Goal: Information Seeking & Learning: Compare options

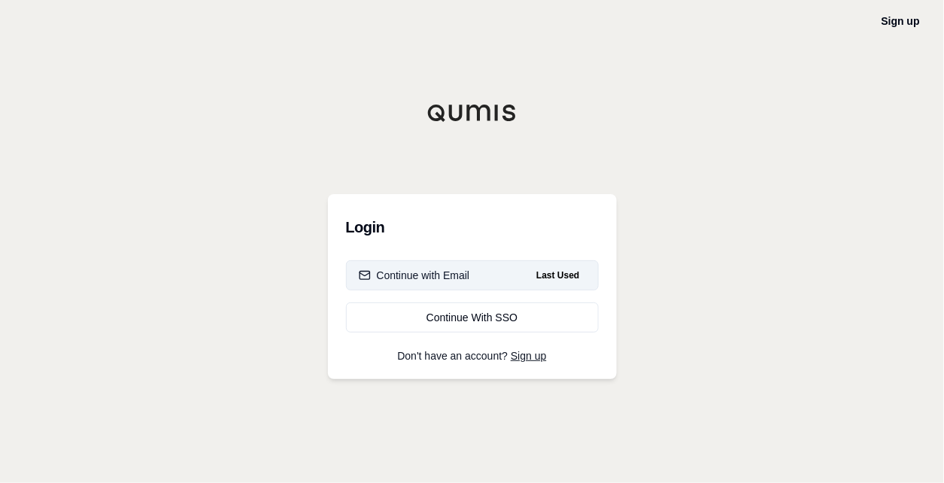
click at [475, 283] on button "Continue with Email Last Used" at bounding box center [472, 275] width 253 height 30
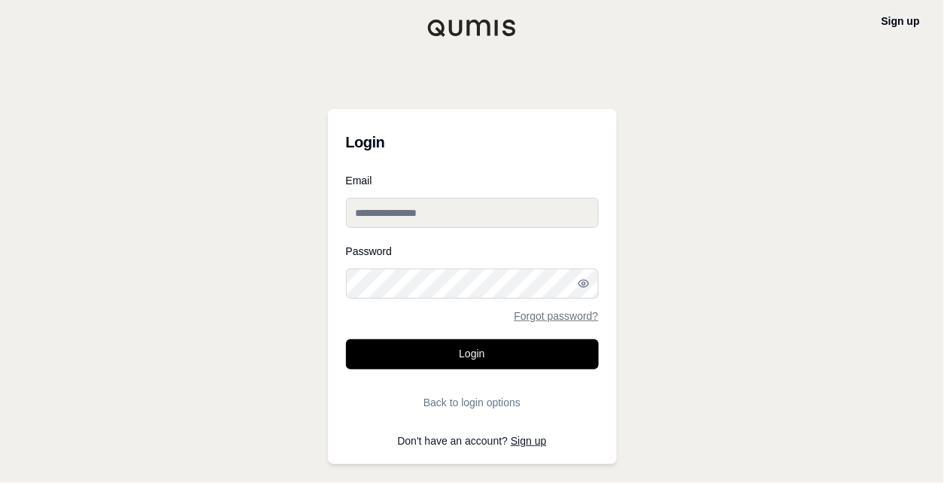
type input "**********"
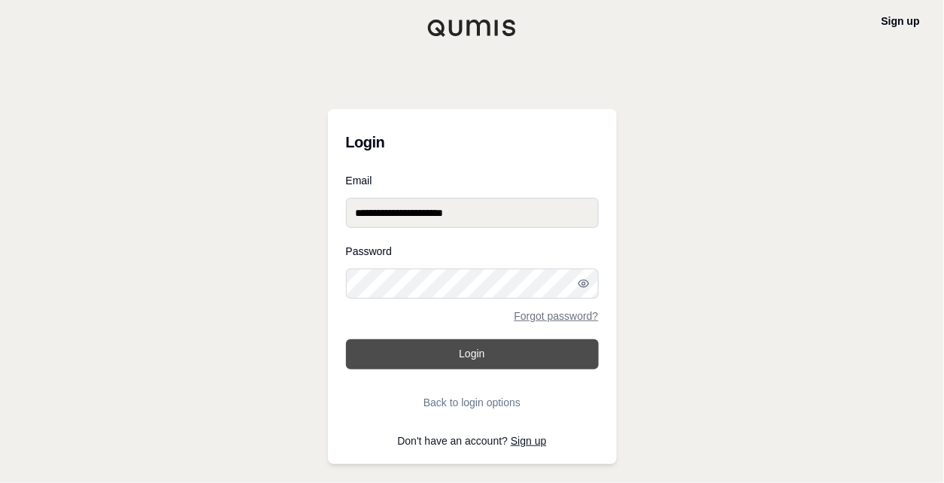
click at [465, 358] on button "Login" at bounding box center [472, 354] width 253 height 30
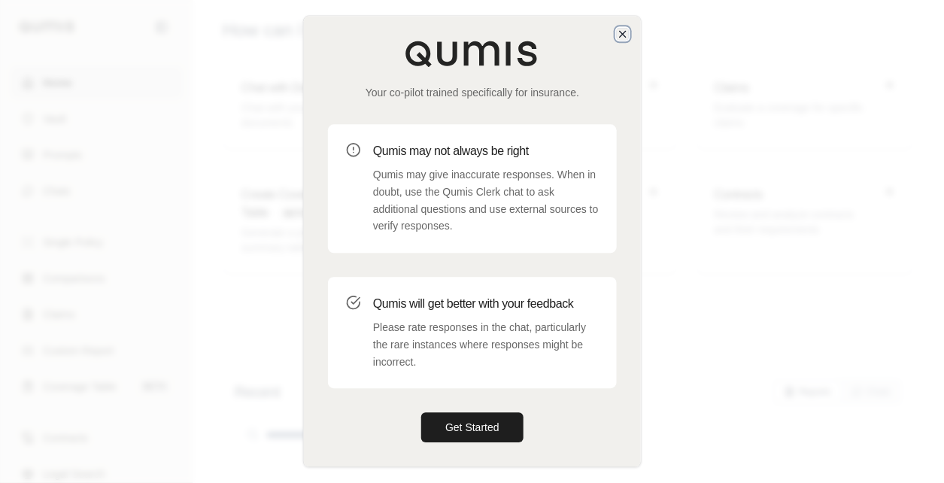
click at [621, 36] on icon "button" at bounding box center [623, 34] width 6 height 6
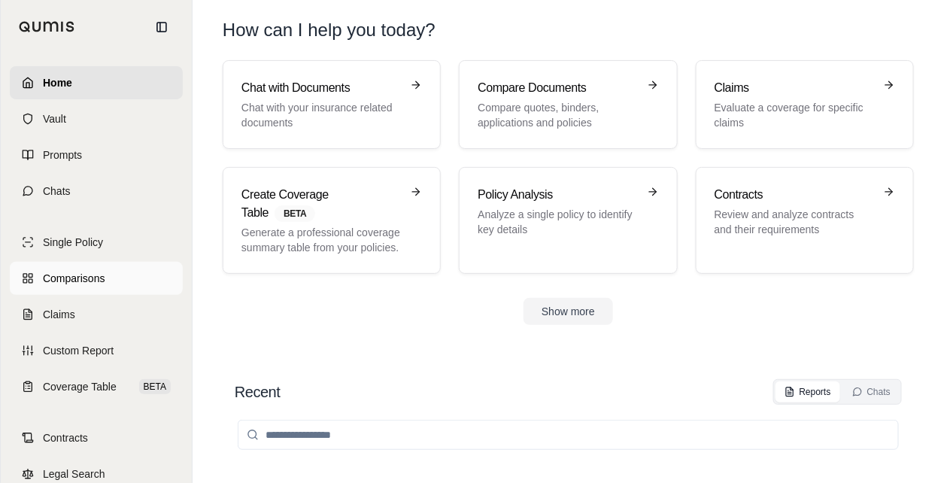
click at [91, 283] on span "Comparisons" at bounding box center [74, 278] width 62 height 15
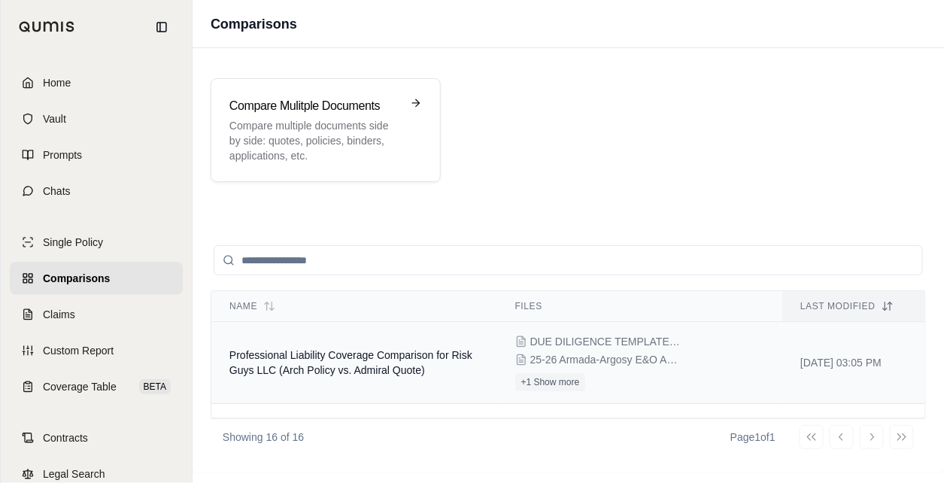
click at [433, 372] on span "Professional Liability Coverage Comparison for Risk Guys LLC (Arch Policy vs. A…" at bounding box center [350, 362] width 243 height 27
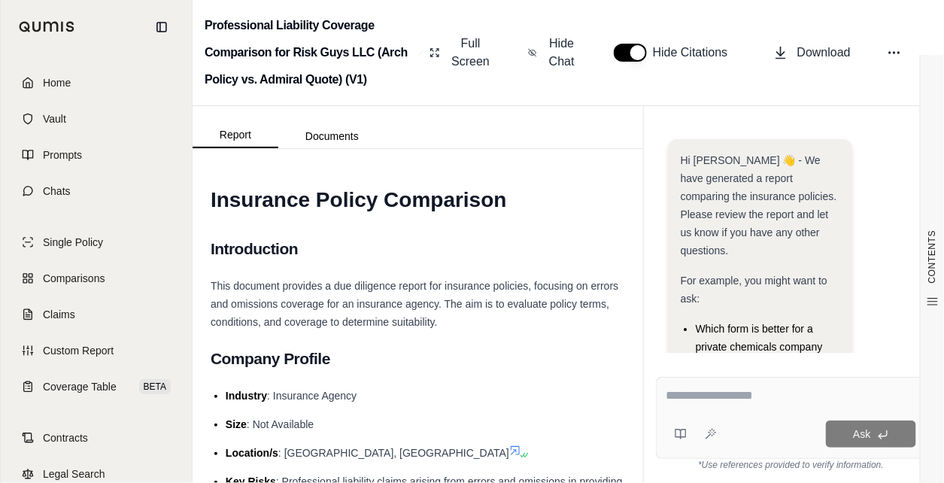
scroll to position [537, 0]
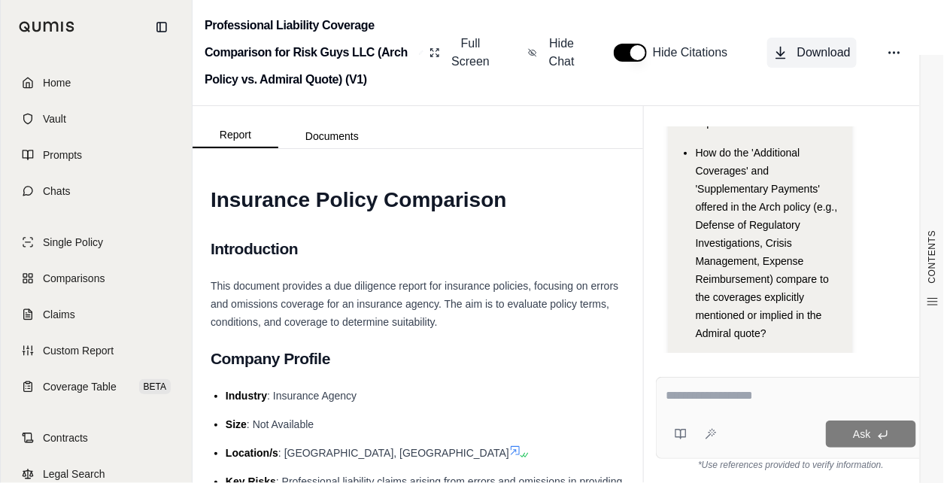
click at [812, 57] on span "Download" at bounding box center [824, 53] width 53 height 18
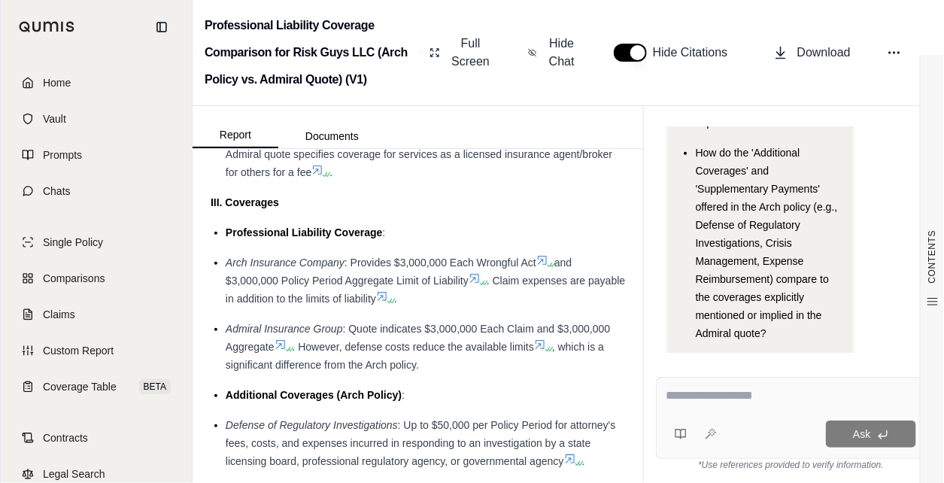
scroll to position [0, 0]
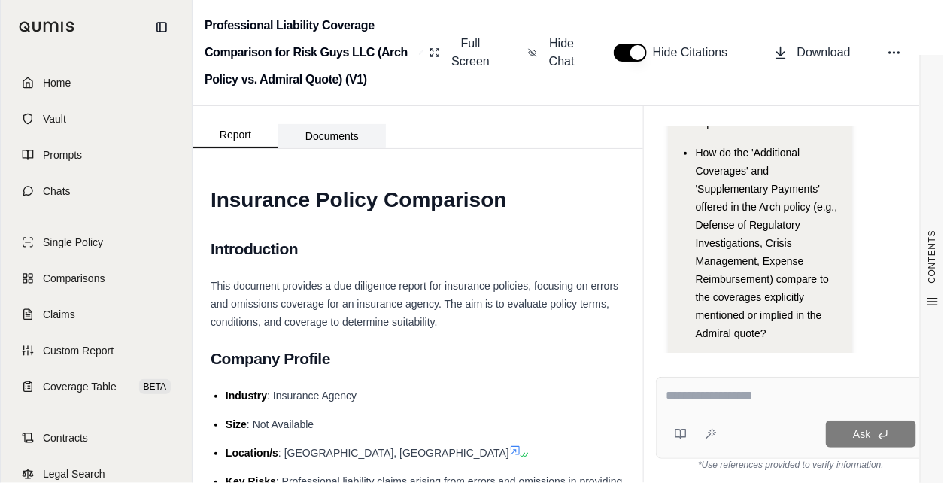
click at [348, 135] on button "Documents" at bounding box center [332, 136] width 108 height 24
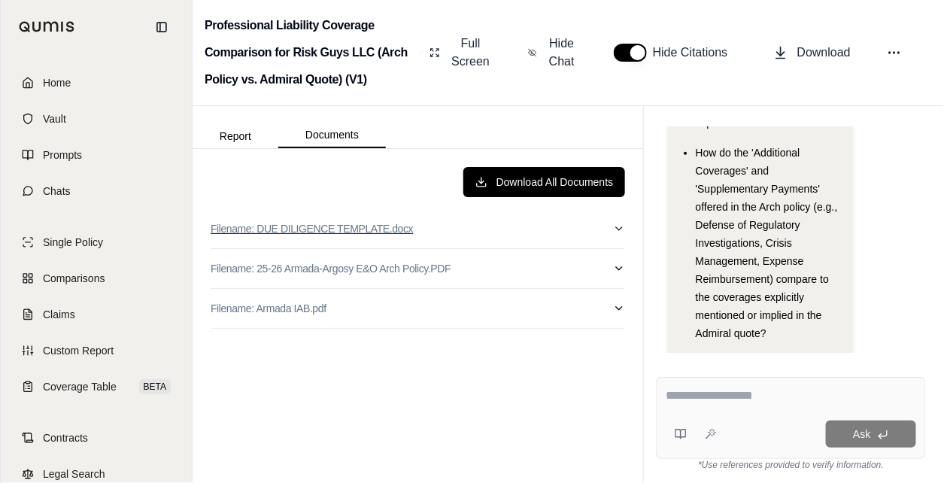
click at [615, 233] on icon "button" at bounding box center [619, 229] width 12 height 12
click at [613, 226] on icon "button" at bounding box center [619, 229] width 12 height 12
drag, startPoint x: 288, startPoint y: 227, endPoint x: 257, endPoint y: 365, distance: 141.1
click at [257, 365] on div "Download All Documents Filename: DUE DILIGENCE TEMPLATE.docx Filename: 25-26 Ar…" at bounding box center [418, 316] width 439 height 322
click at [102, 289] on link "Comparisons" at bounding box center [96, 278] width 173 height 33
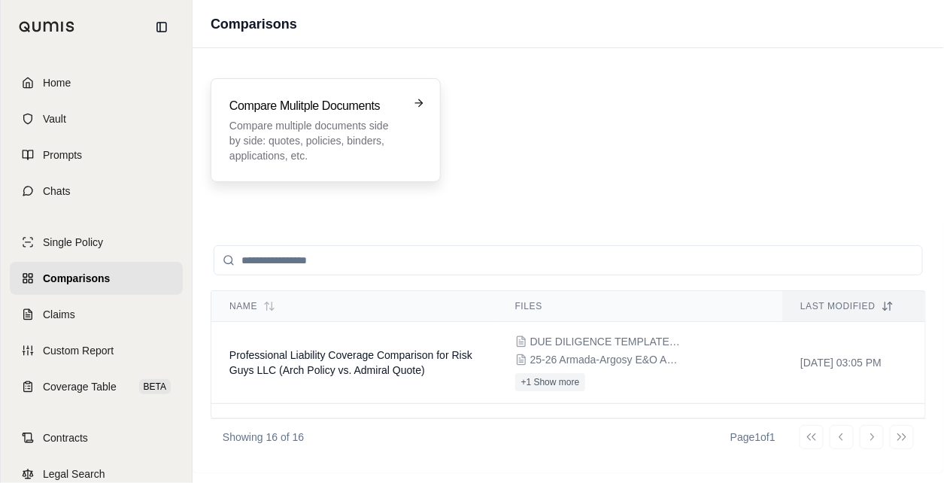
click at [330, 147] on p "Compare multiple documents side by side: quotes, policies, binders, application…" at bounding box center [315, 140] width 172 height 45
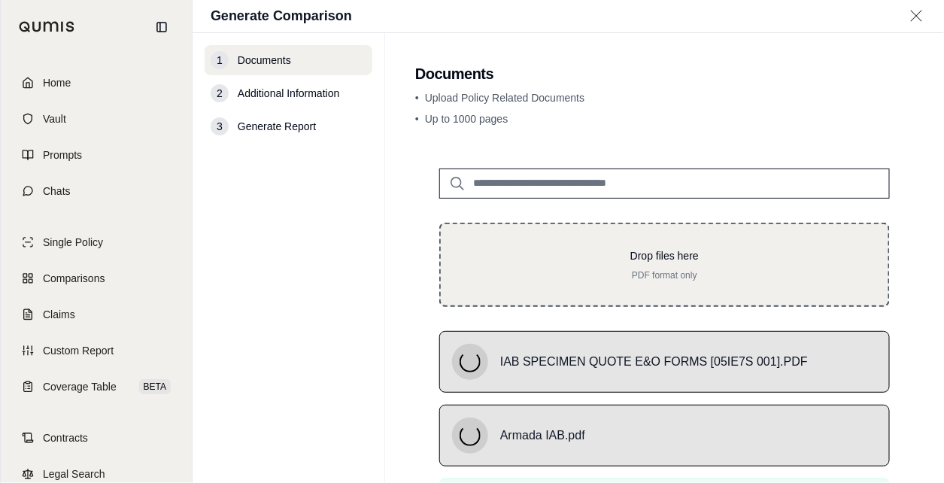
scroll to position [211, 0]
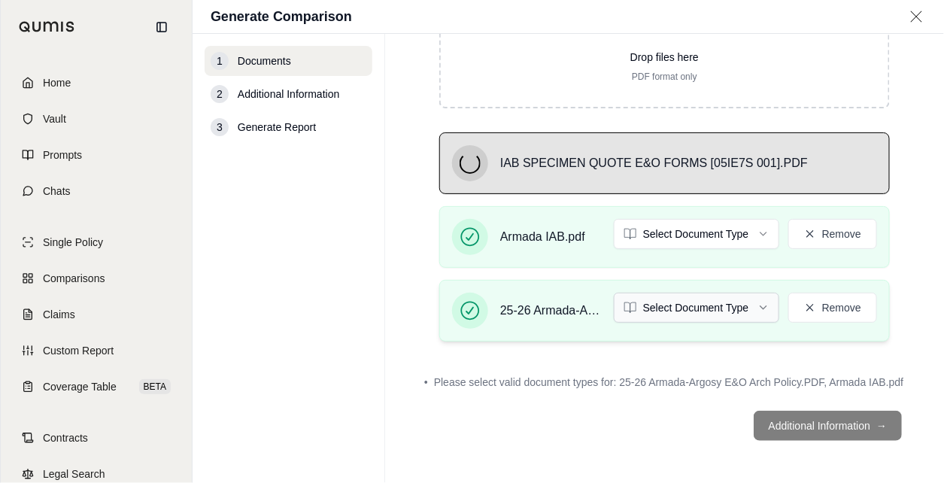
click at [726, 293] on html "Home Vault Prompts Chats Single Policy Comparisons Claims Custom Report Coverag…" at bounding box center [472, 241] width 944 height 483
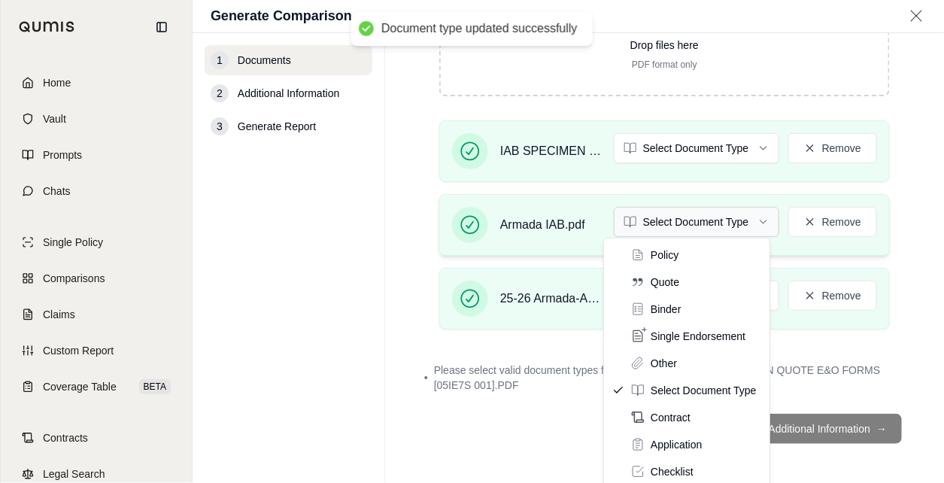
click at [742, 225] on html "Document type updated successfully Home Vault Prompts Chats Single Policy Compa…" at bounding box center [472, 241] width 944 height 483
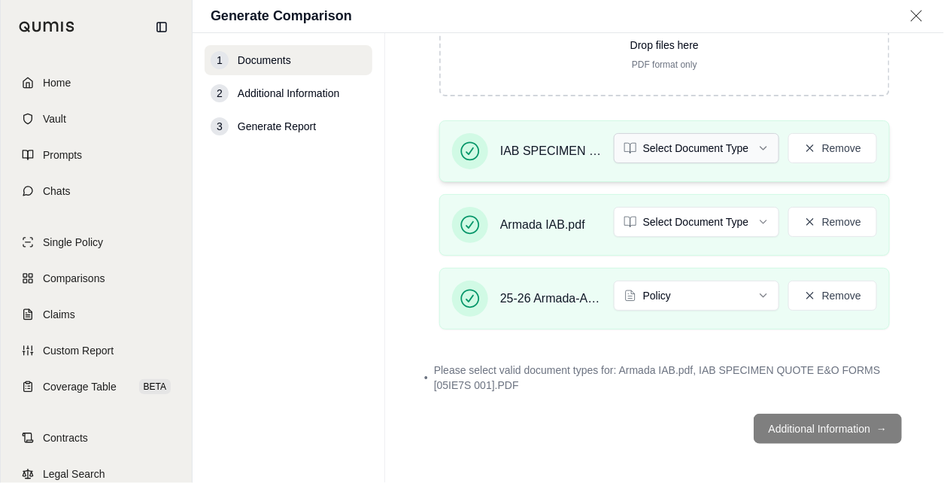
click at [687, 150] on html "Document type updated successfully Home Vault Prompts Chats Single Policy Compa…" at bounding box center [472, 241] width 944 height 483
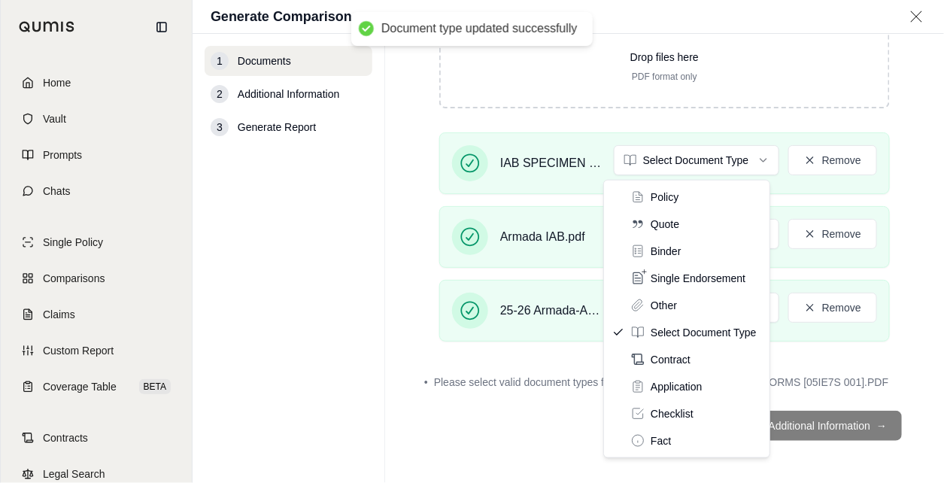
scroll to position [196, 0]
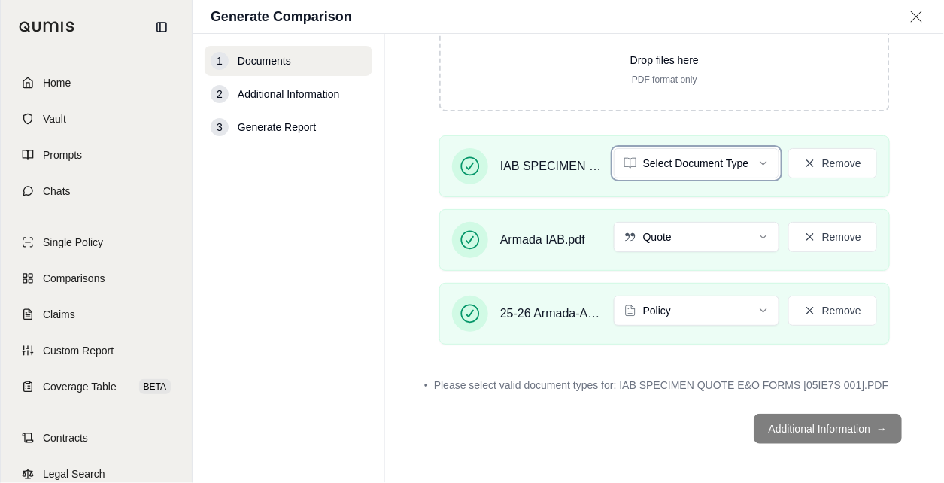
click at [523, 390] on html "Home Vault Prompts Chats Single Policy Comparisons Claims Custom Report Coverag…" at bounding box center [472, 241] width 944 height 483
click at [700, 160] on html "Home Vault Prompts Chats Single Policy Comparisons Claims Custom Report Coverag…" at bounding box center [472, 241] width 944 height 483
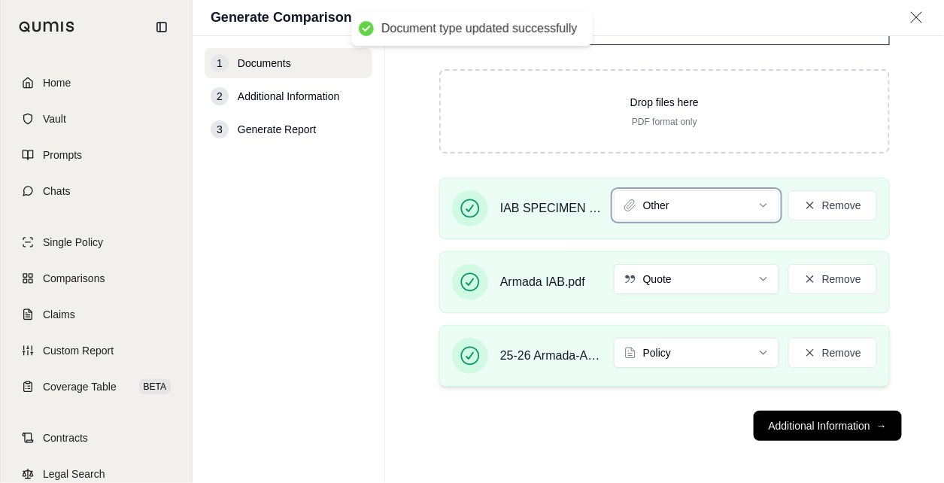
scroll to position [154, 0]
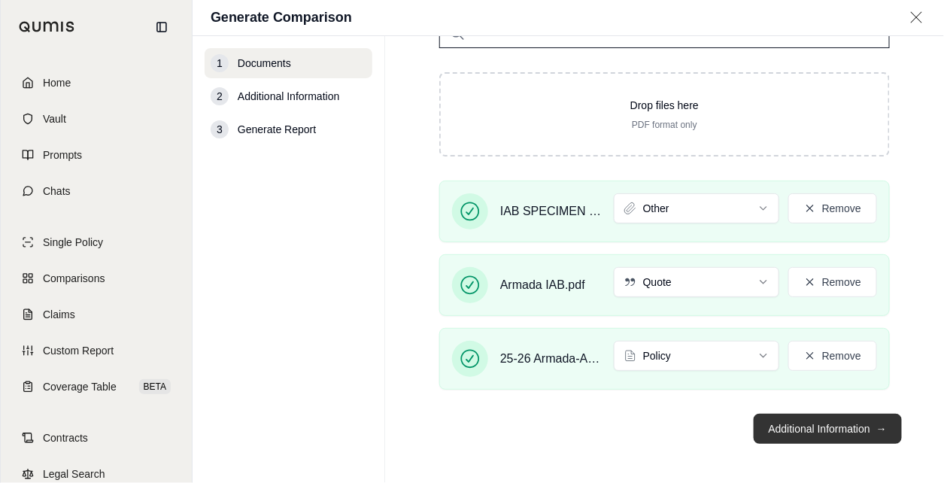
click at [819, 421] on button "Additional Information →" at bounding box center [828, 429] width 148 height 30
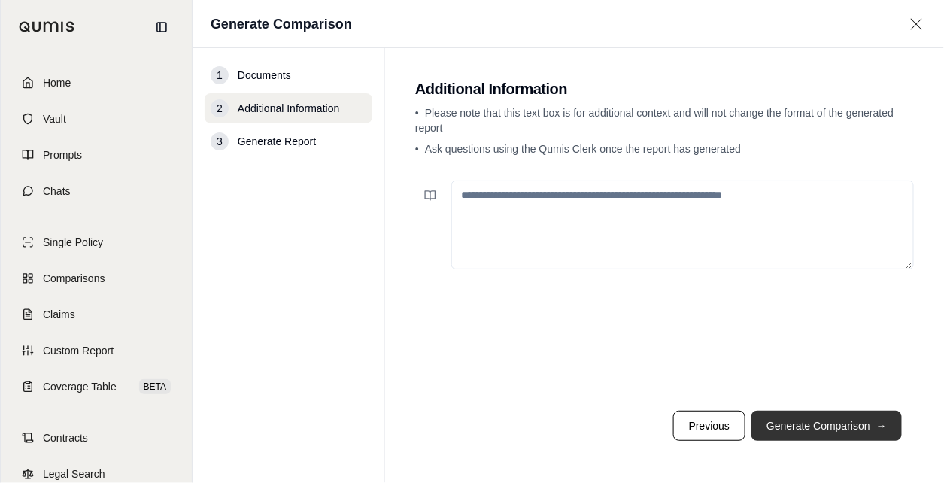
click at [865, 433] on button "Generate Comparison →" at bounding box center [827, 426] width 150 height 30
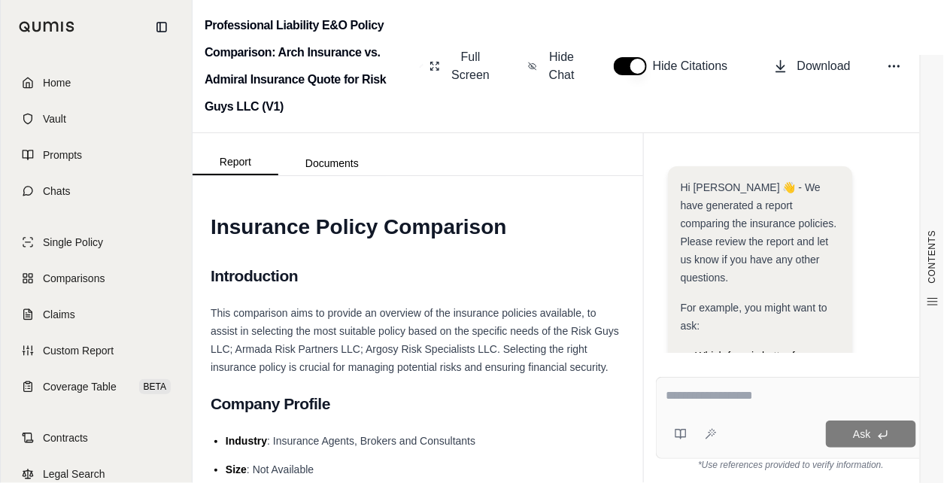
scroll to position [402, 0]
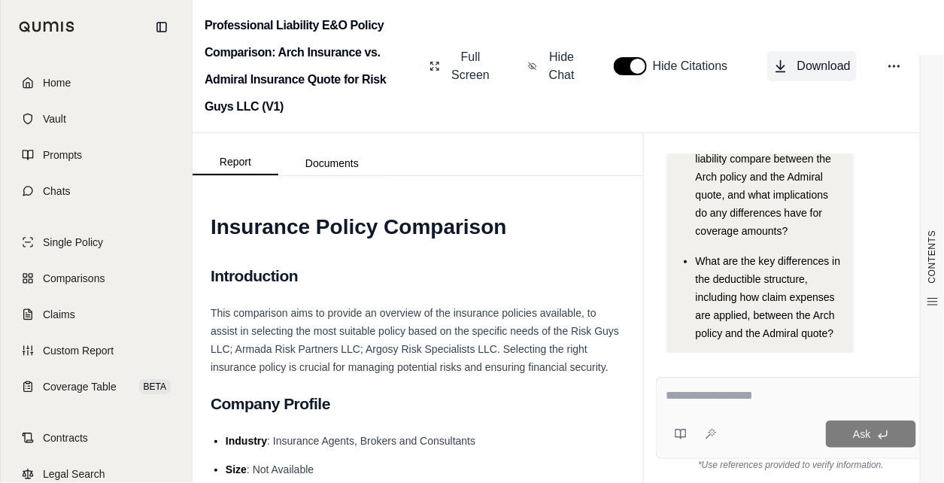
click at [805, 73] on span "Download" at bounding box center [824, 66] width 53 height 18
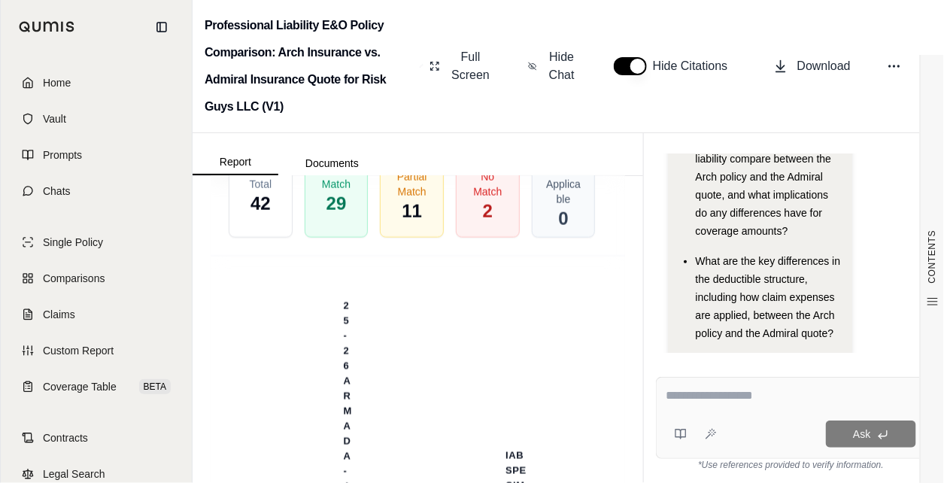
scroll to position [5902, 0]
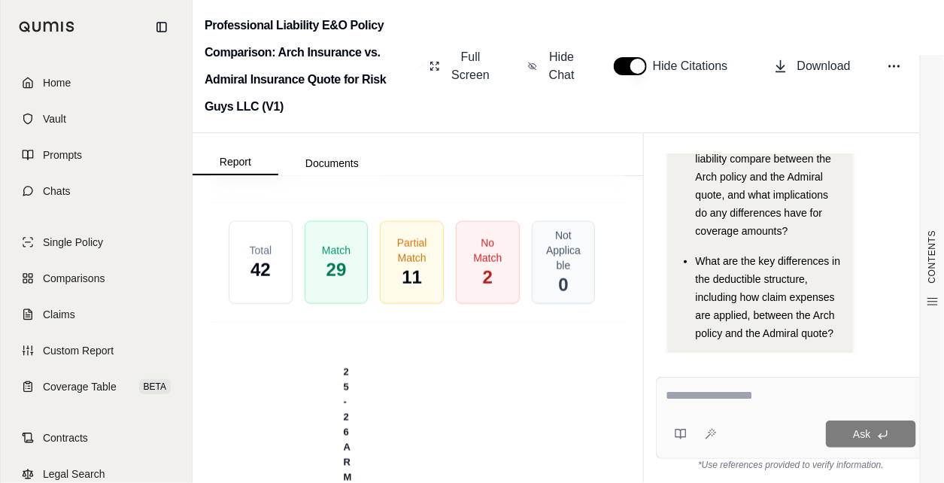
click at [466, 118] on span "Download Excel" at bounding box center [468, 103] width 53 height 32
click at [886, 230] on div "Hi [PERSON_NAME] 👋 - We have generated a report comparing the insurance policie…" at bounding box center [791, 71] width 246 height 614
click at [898, 71] on icon at bounding box center [894, 66] width 15 height 15
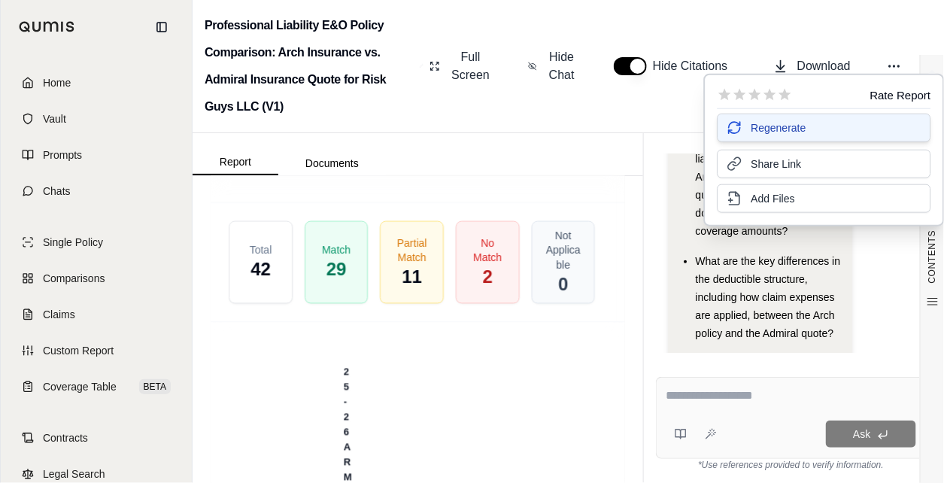
click at [807, 130] on button "Regenerate" at bounding box center [825, 128] width 214 height 29
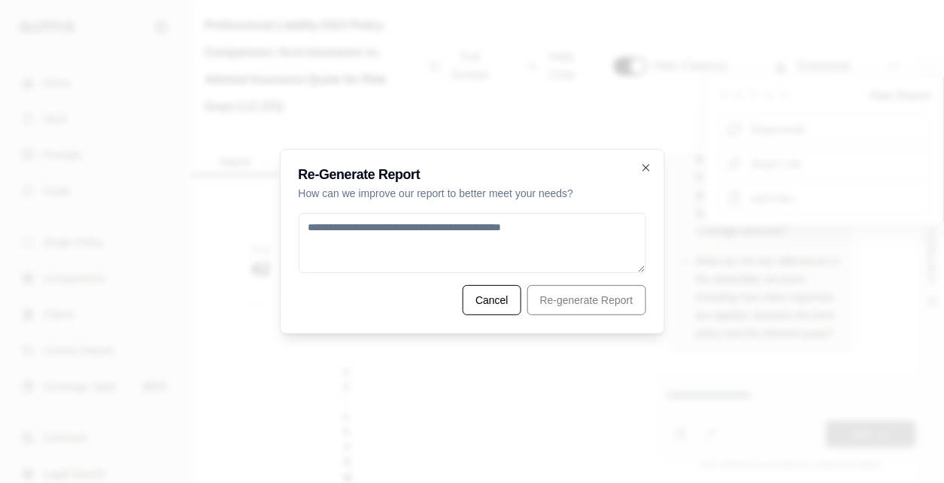
click at [427, 220] on textarea at bounding box center [473, 243] width 348 height 60
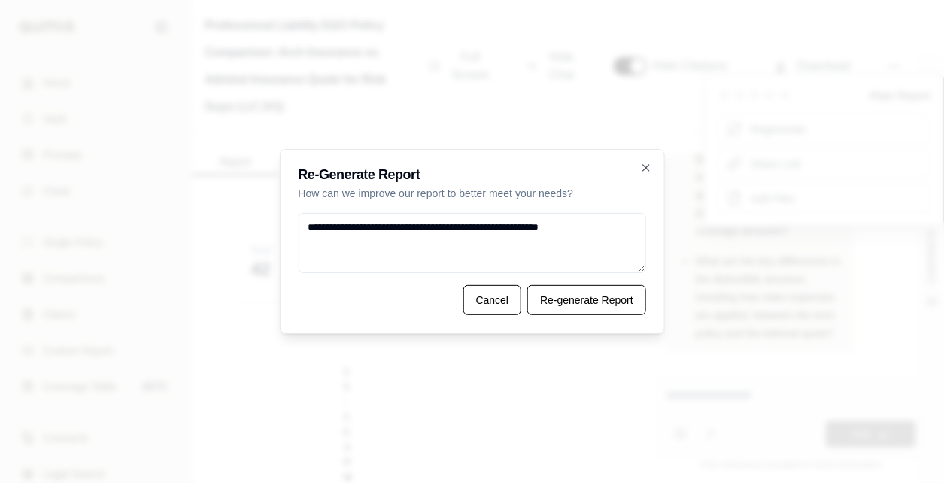
type textarea "**********"
click at [578, 303] on button "Re-generate Report" at bounding box center [586, 300] width 119 height 30
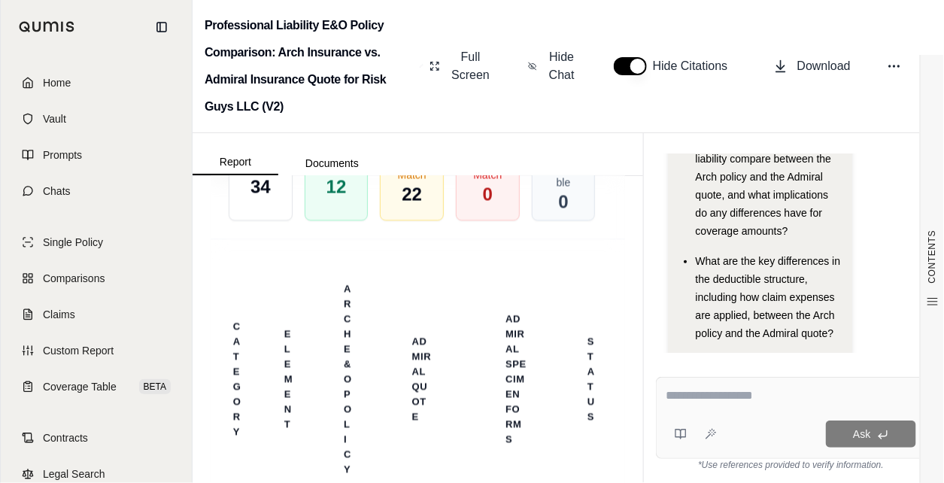
scroll to position [4456, 0]
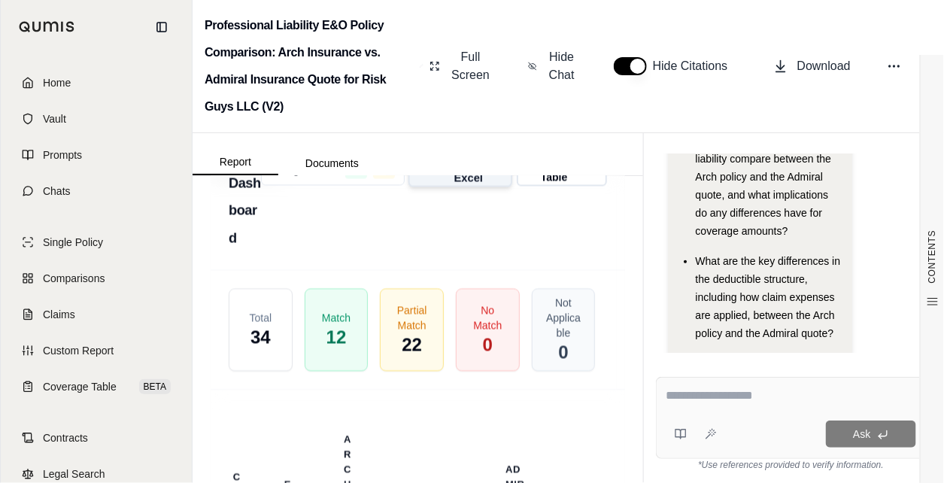
click at [442, 185] on span "Download Excel" at bounding box center [468, 170] width 53 height 32
